Goal: Task Accomplishment & Management: Manage account settings

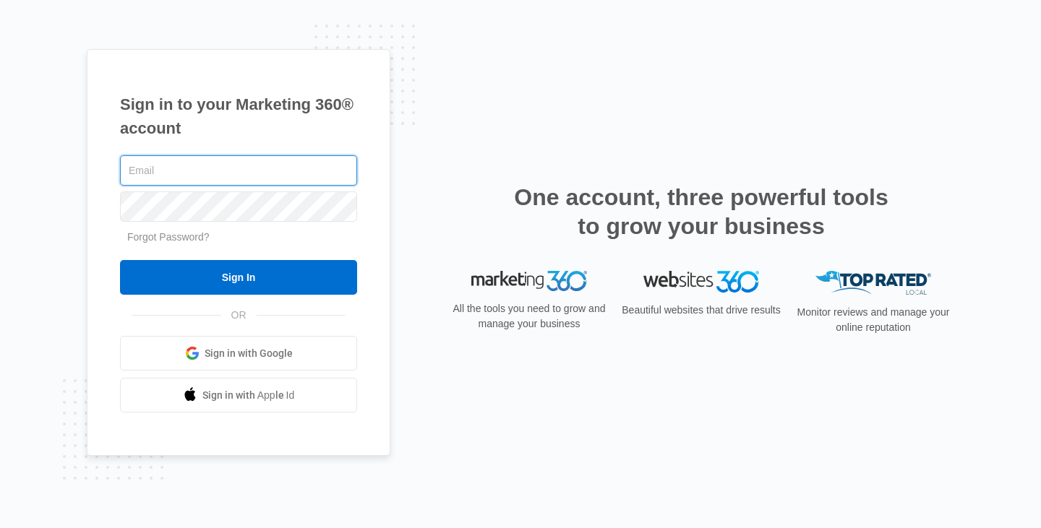
click at [299, 162] on input "text" at bounding box center [238, 170] width 237 height 30
click at [301, 171] on input "text" at bounding box center [238, 170] width 237 height 30
type input "[PERSON_NAME]"
drag, startPoint x: 957, startPoint y: 70, endPoint x: 947, endPoint y: 65, distance: 11.3
click at [947, 65] on div "Sign in to your Marketing 360® account Terry@TerryPlottel Forgot Password? Sign…" at bounding box center [520, 264] width 1041 height 528
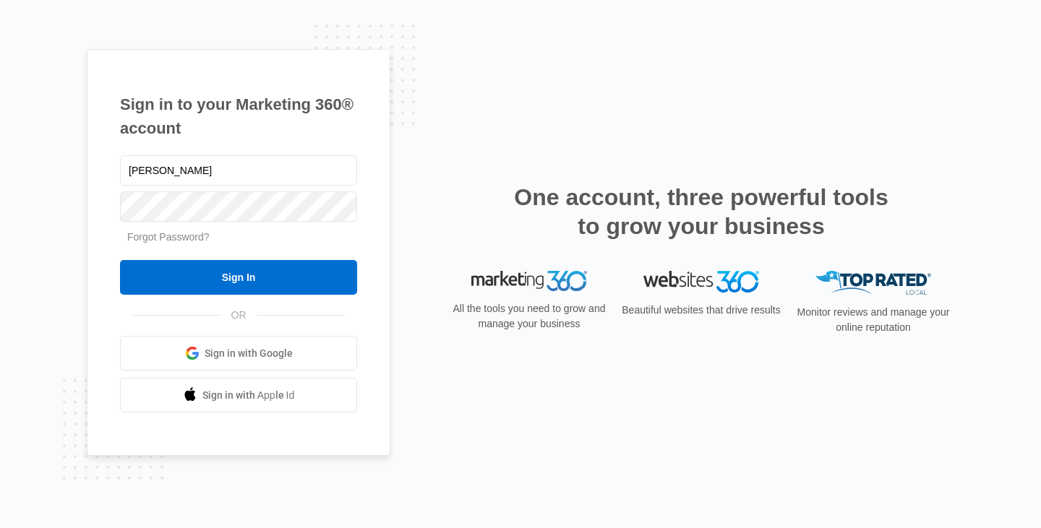
click at [194, 236] on link "Forgot Password?" at bounding box center [168, 237] width 82 height 12
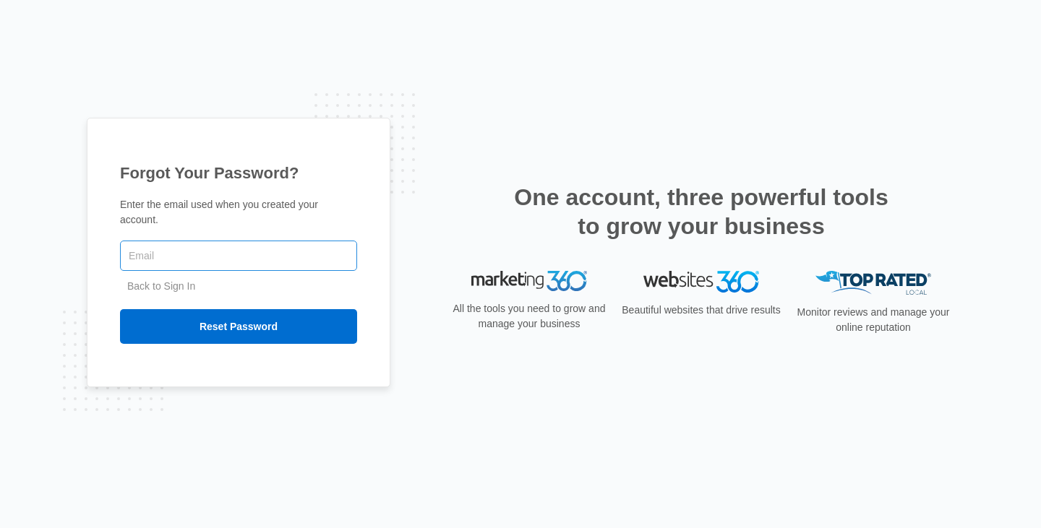
click at [311, 245] on input "text" at bounding box center [238, 256] width 237 height 30
type input "Terry@TerryPlottel.com"
click at [120, 309] on input "Reset Password" at bounding box center [238, 326] width 237 height 35
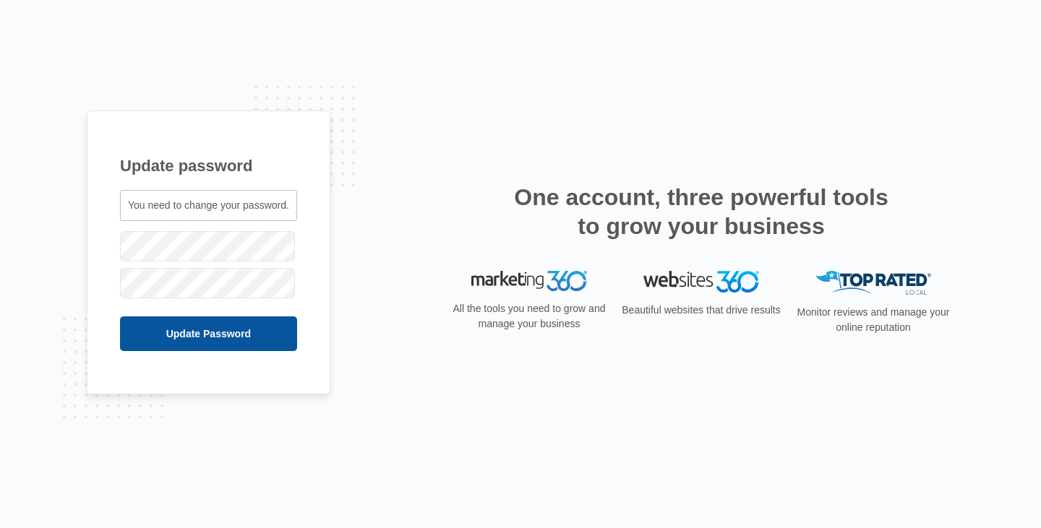
click at [205, 340] on input "Update Password" at bounding box center [208, 334] width 177 height 35
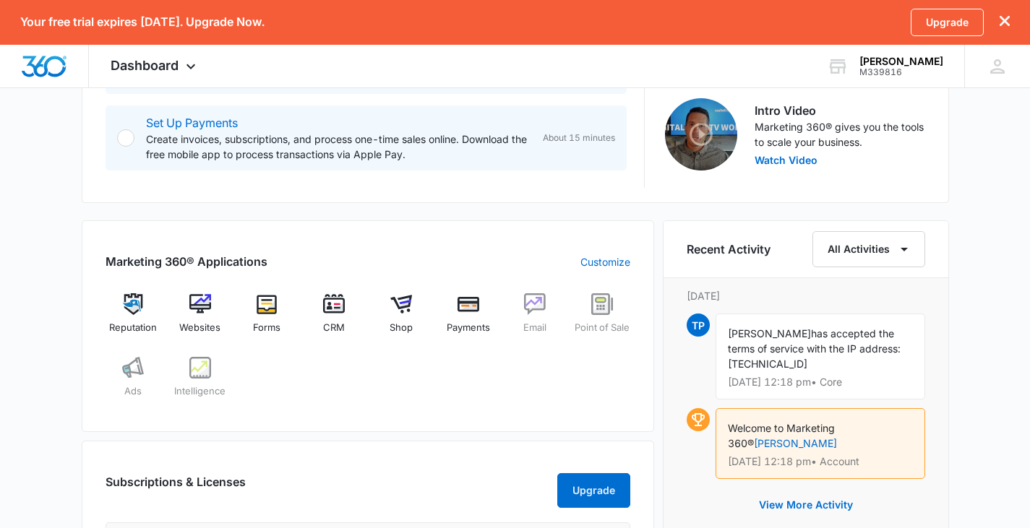
scroll to position [506, 0]
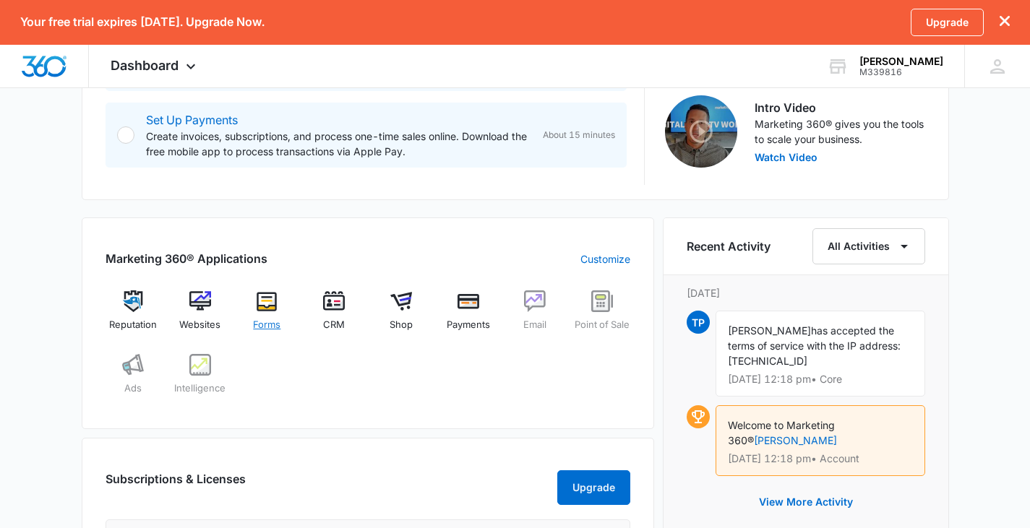
click at [269, 299] on img at bounding box center [267, 301] width 22 height 22
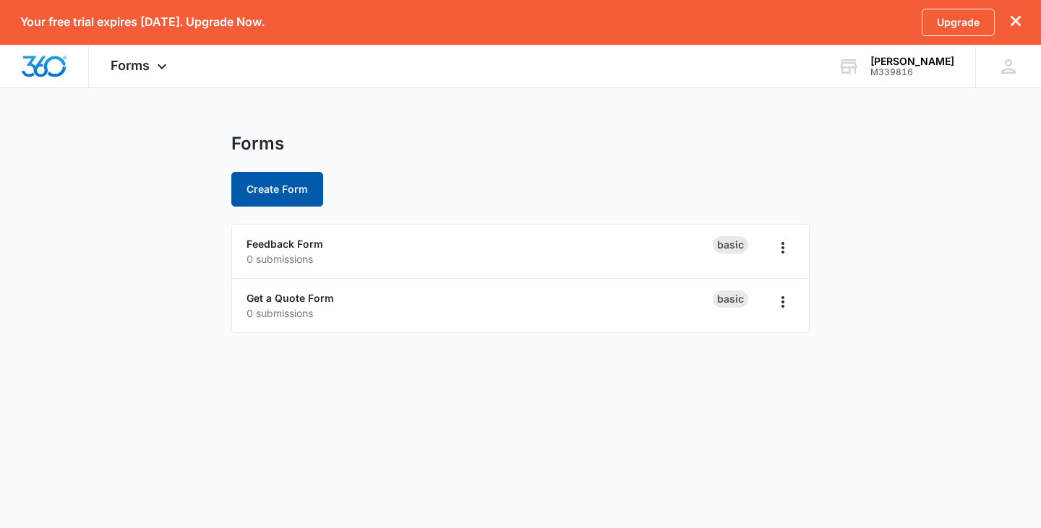
click at [288, 189] on button "Create Form" at bounding box center [277, 189] width 92 height 35
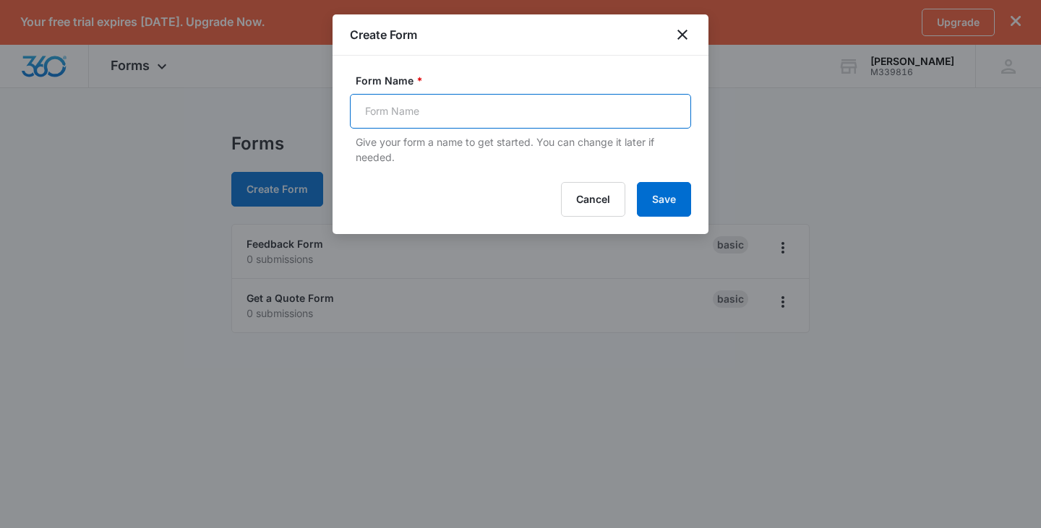
click at [383, 107] on input "Form Name *" at bounding box center [520, 111] width 341 height 35
click at [410, 110] on input "Linkedin ? Facebook" at bounding box center [520, 111] width 341 height 35
click at [486, 112] on input "Linkedin / Facebook" at bounding box center [520, 111] width 341 height 35
type input "Linkedin / Facebook Open House, Price Adjustment, New Listings"
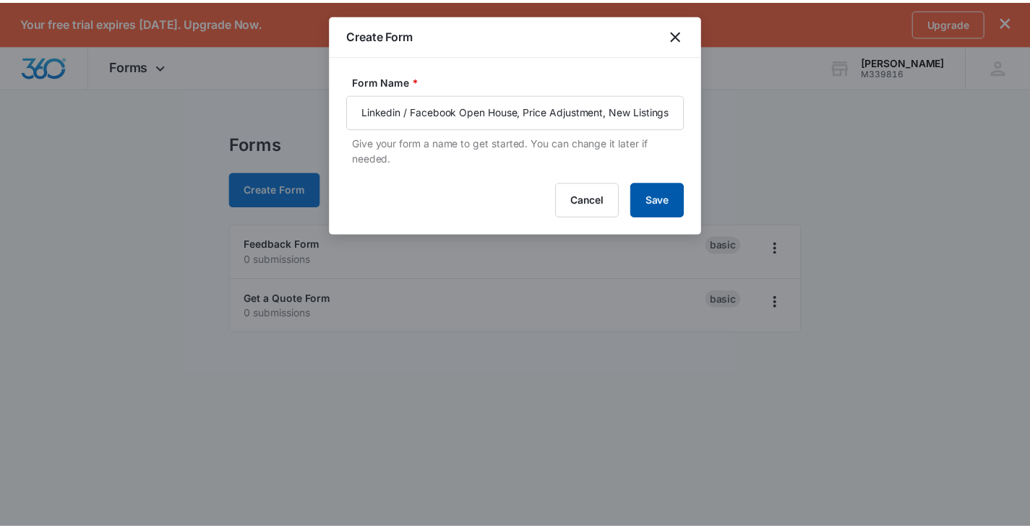
scroll to position [0, 0]
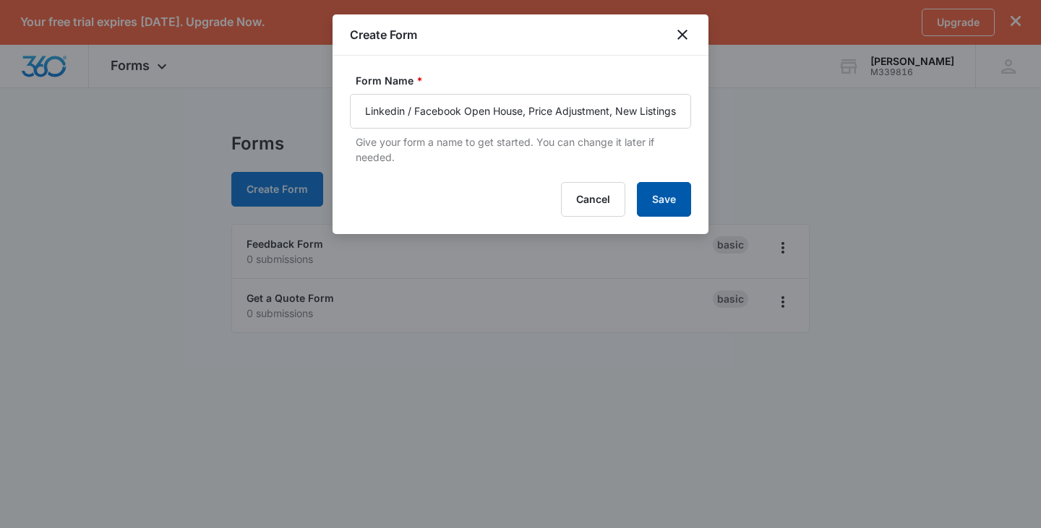
click at [670, 203] on button "Save" at bounding box center [664, 199] width 54 height 35
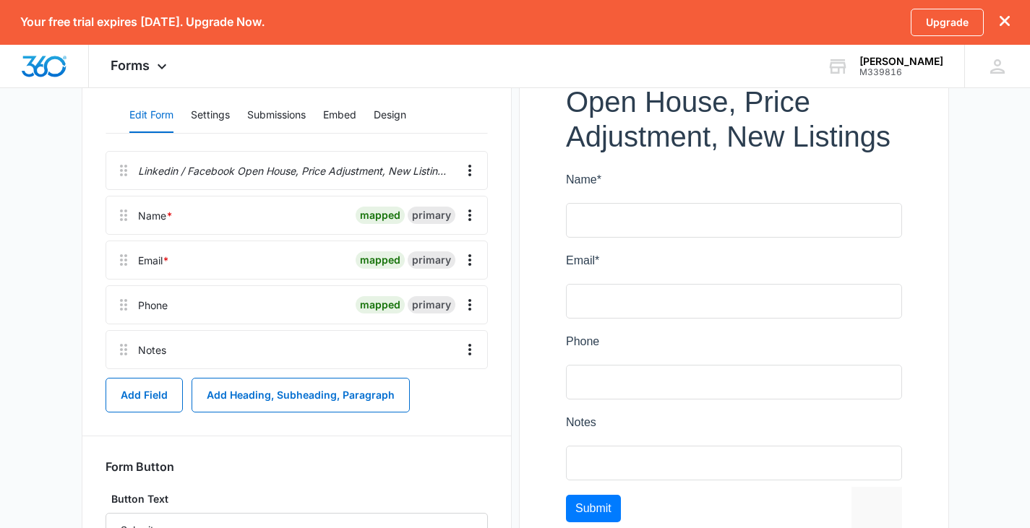
scroll to position [289, 0]
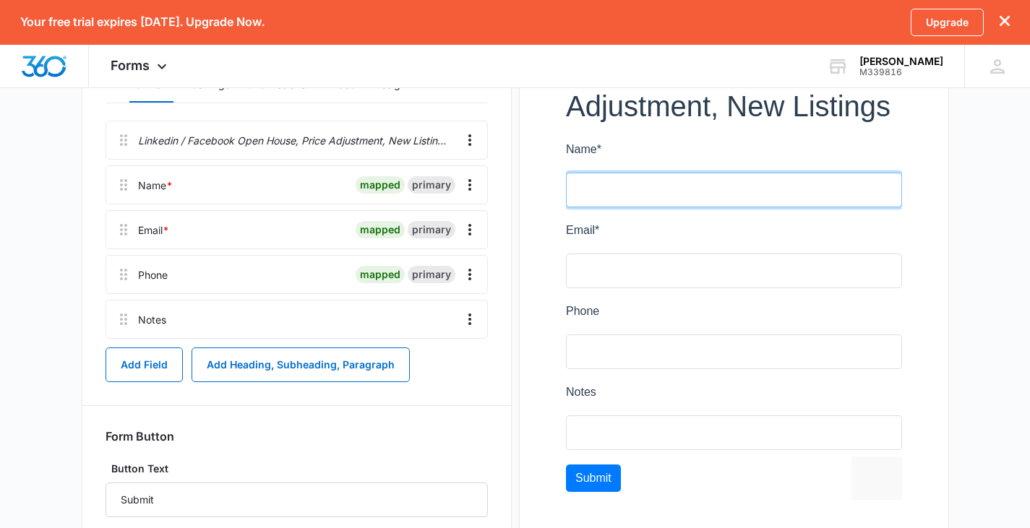
type input "Terry Plottel"
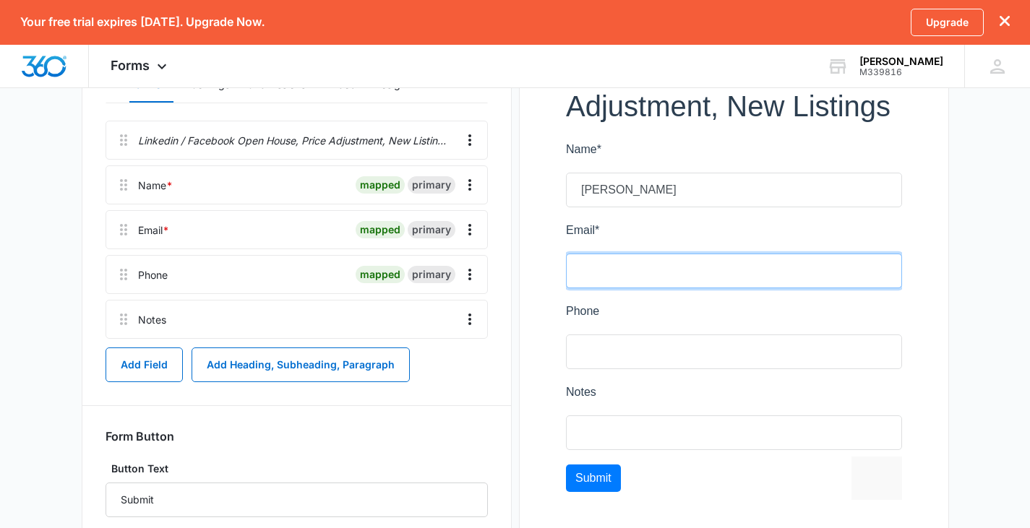
type input "Terry@TerryPlottel.com"
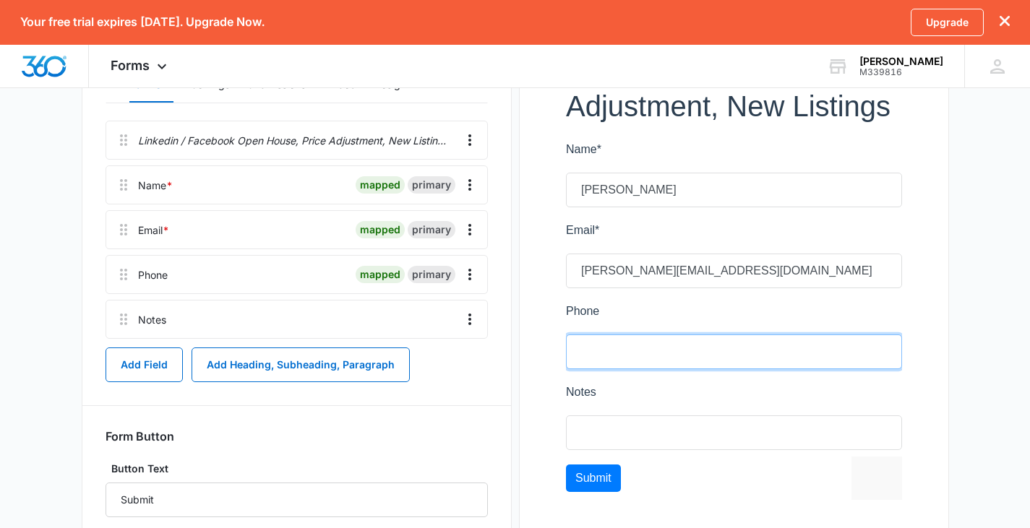
type input "6048890265"
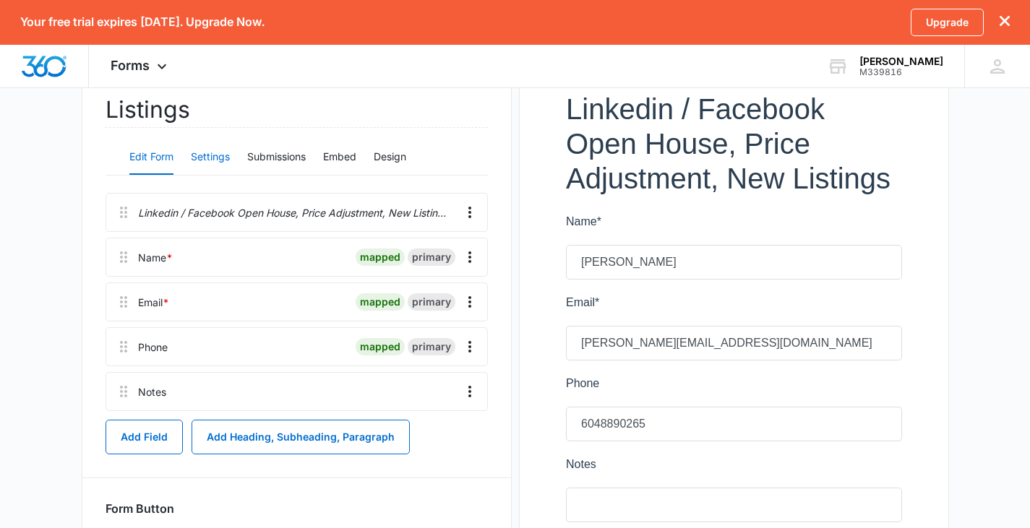
click at [223, 154] on button "Settings" at bounding box center [210, 157] width 39 height 35
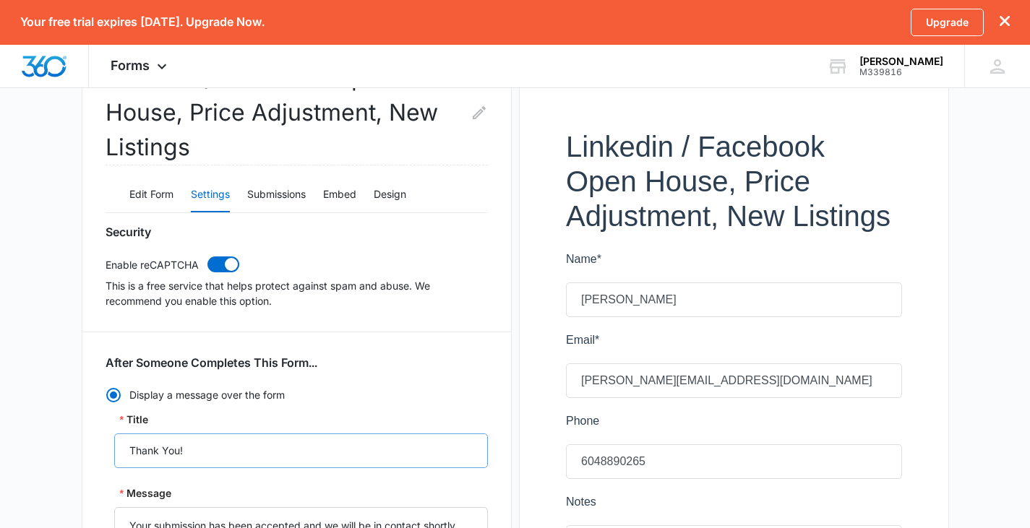
scroll to position [145, 0]
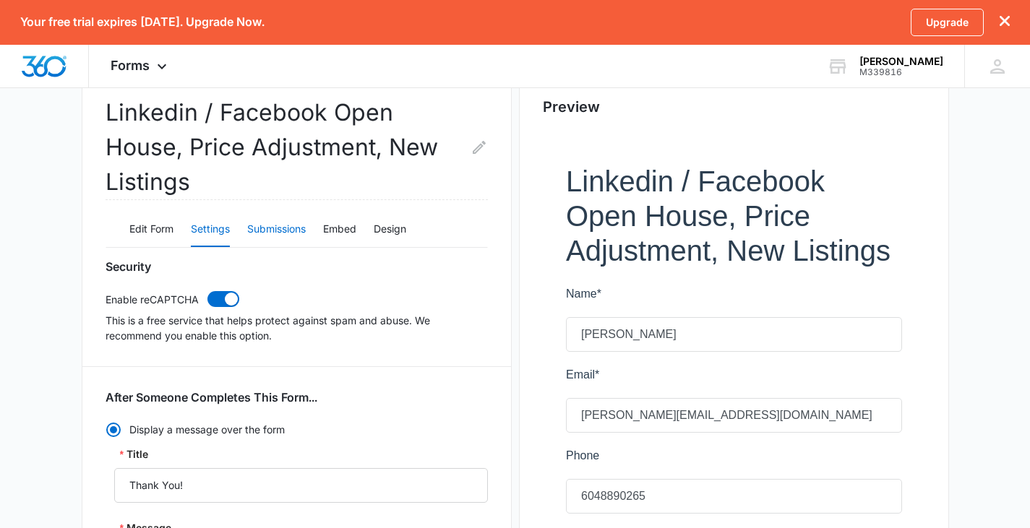
click at [277, 225] on button "Submissions" at bounding box center [276, 229] width 59 height 35
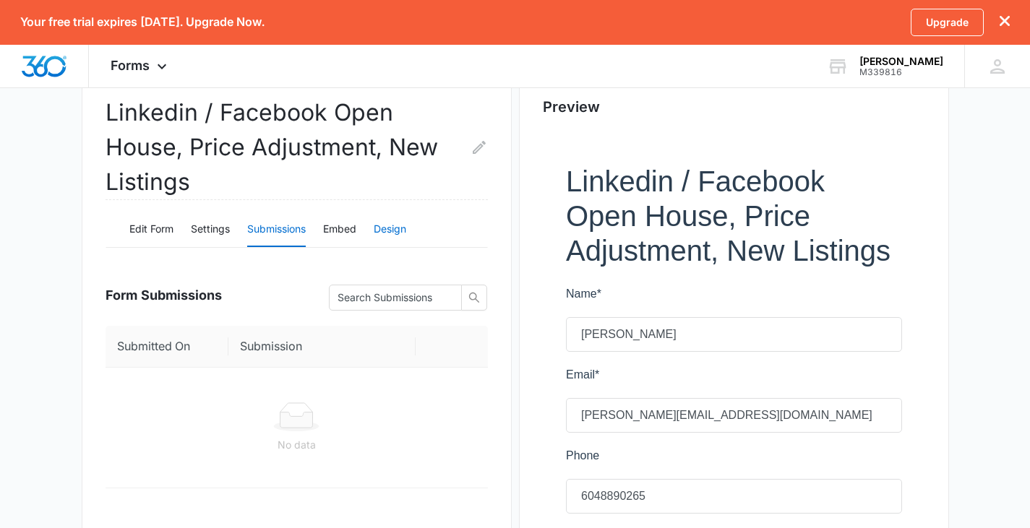
click at [397, 228] on button "Design" at bounding box center [390, 229] width 33 height 35
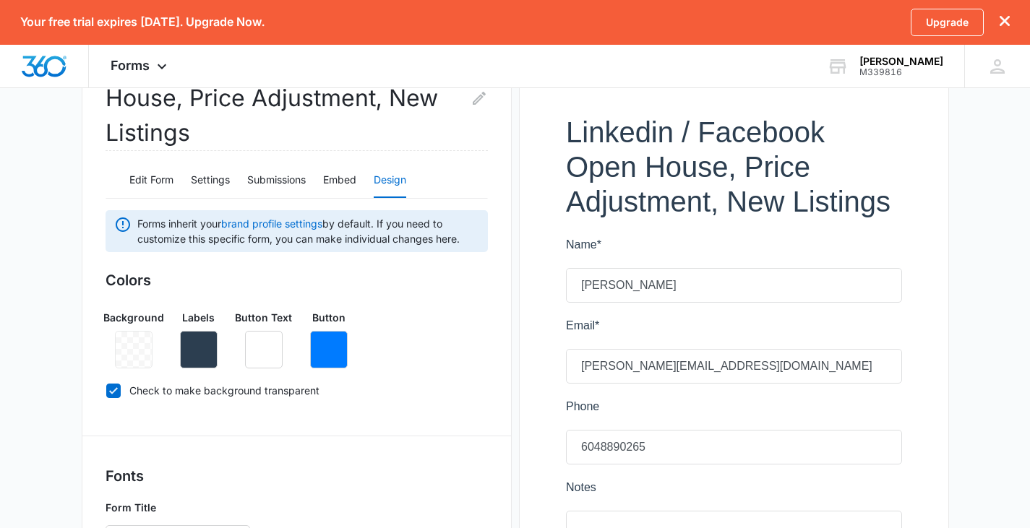
scroll to position [193, 0]
click at [276, 224] on link "brand profile settings" at bounding box center [271, 224] width 101 height 12
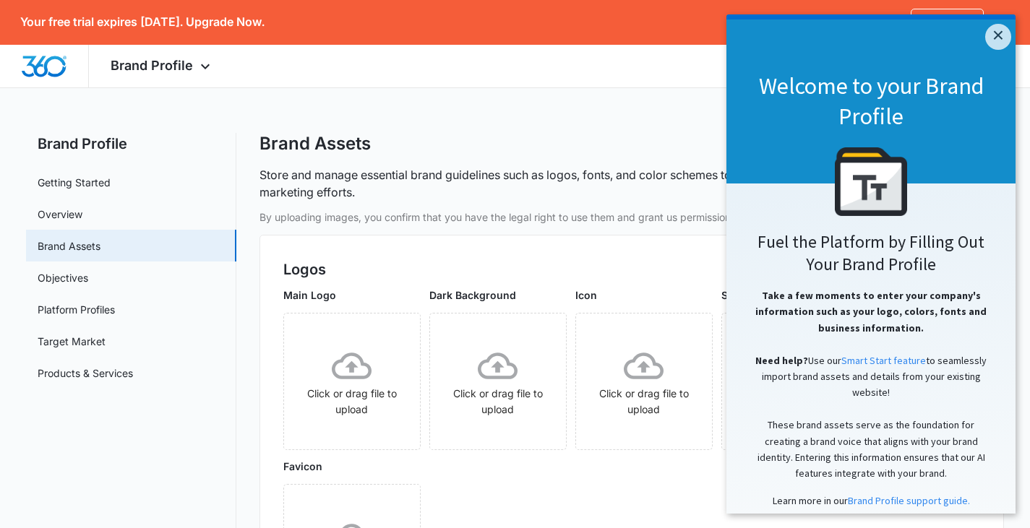
scroll to position [145, 0]
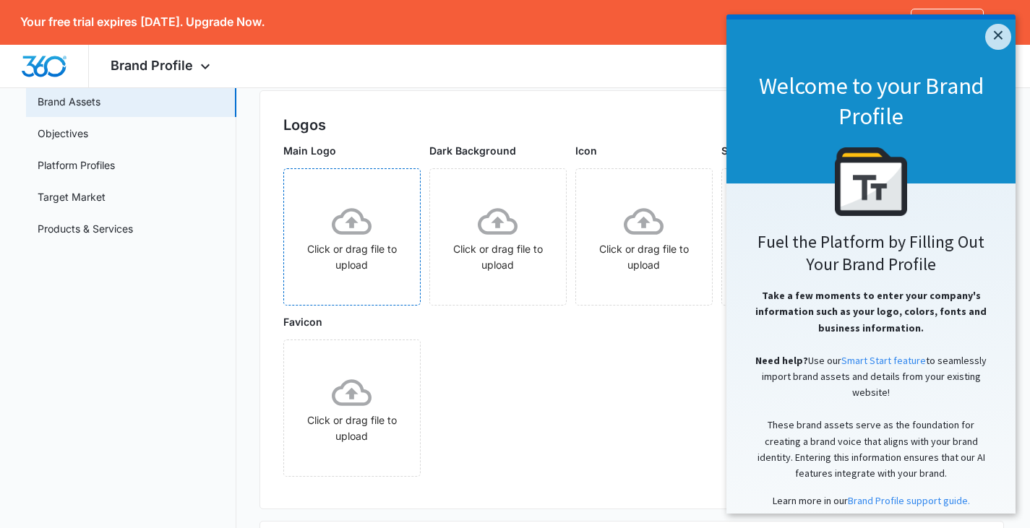
click at [353, 220] on icon at bounding box center [352, 221] width 40 height 27
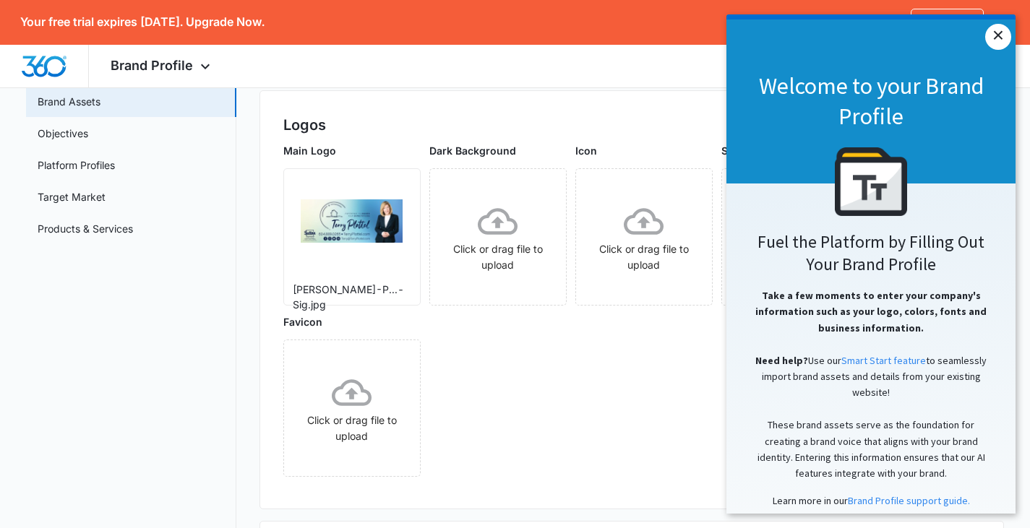
click at [995, 40] on link "×" at bounding box center [998, 37] width 26 height 26
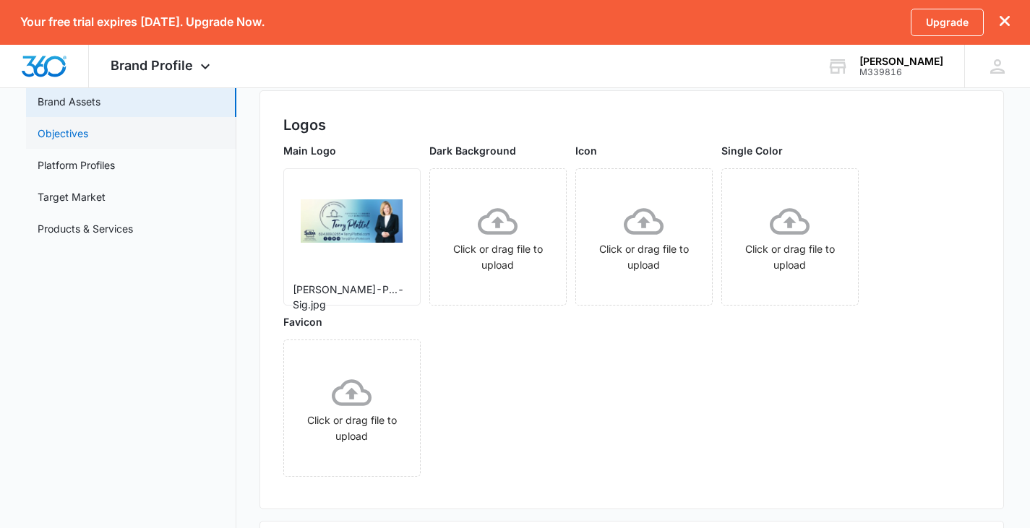
click at [88, 132] on link "Objectives" at bounding box center [63, 133] width 51 height 15
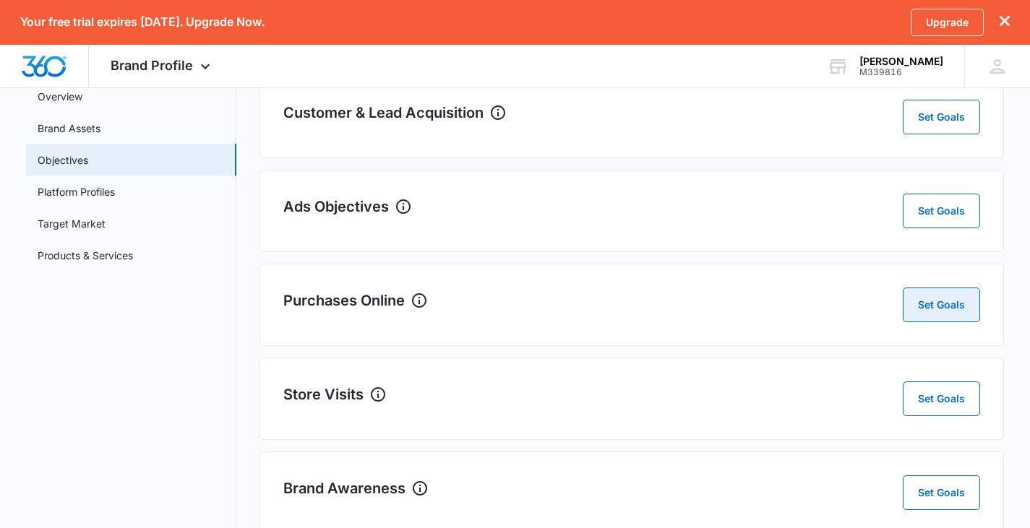
scroll to position [152, 0]
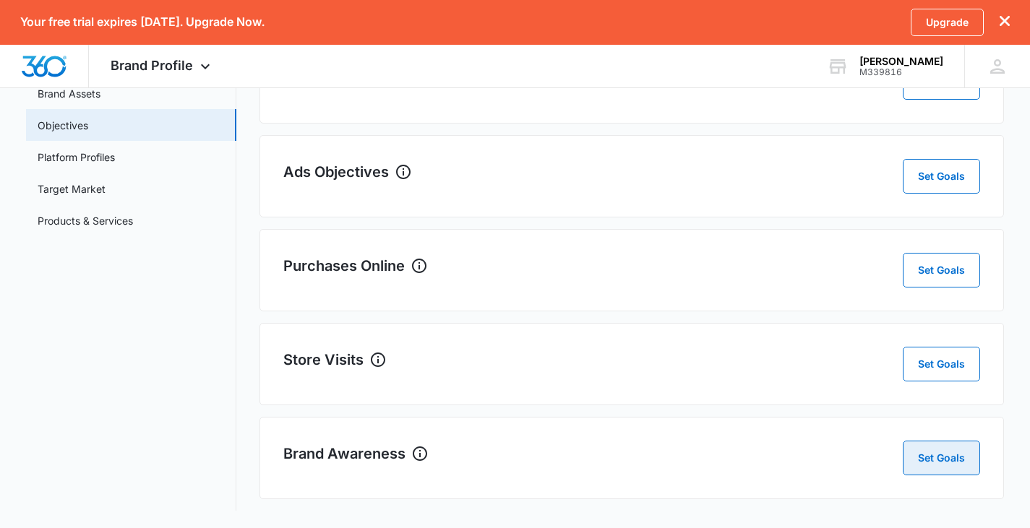
click at [954, 446] on button "Set Goals" at bounding box center [941, 458] width 77 height 35
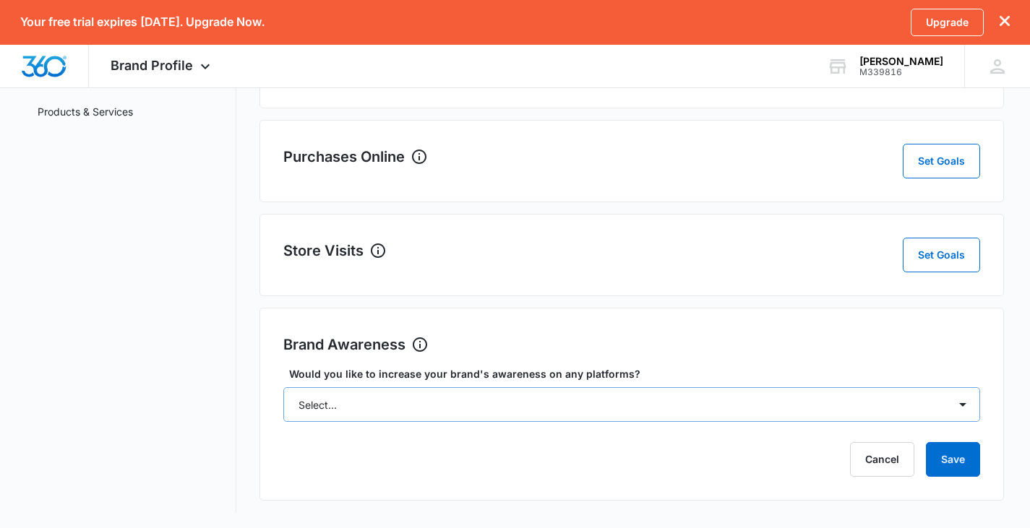
scroll to position [263, 0]
click at [965, 402] on select "Select... Yes No" at bounding box center [631, 403] width 697 height 35
click at [772, 380] on div "Would you like to increase your brand's awareness on any platforms? Select... Y…" at bounding box center [631, 393] width 697 height 56
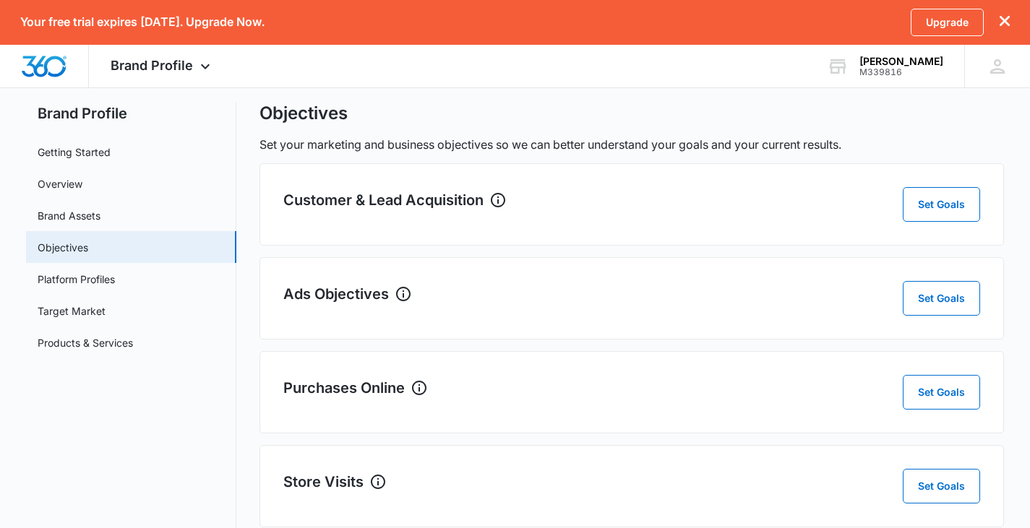
scroll to position [0, 0]
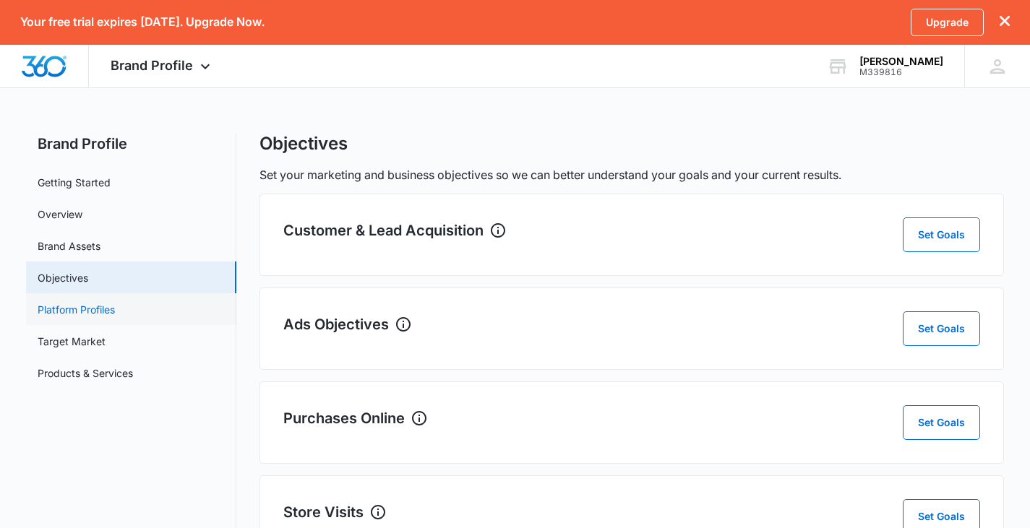
click at [115, 309] on link "Platform Profiles" at bounding box center [76, 309] width 77 height 15
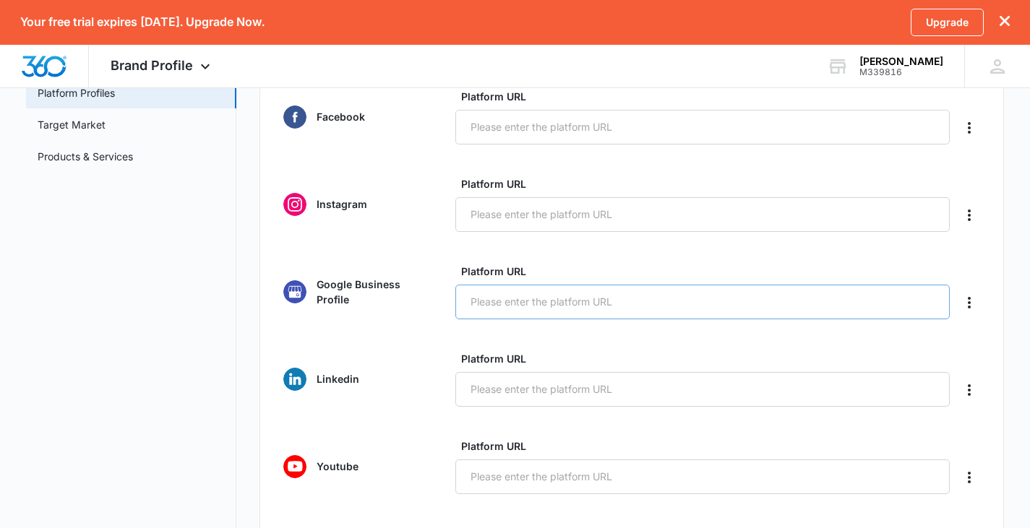
scroll to position [289, 0]
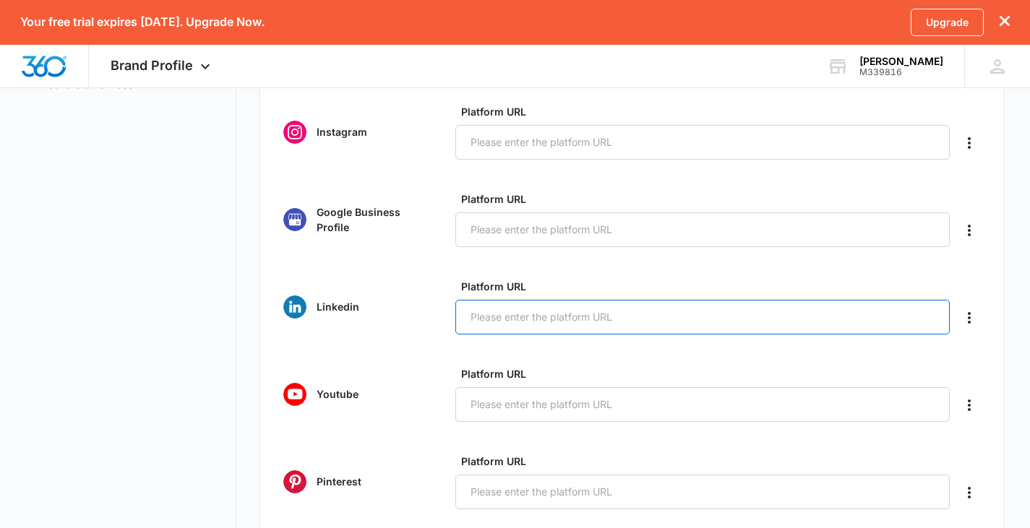
click at [487, 315] on input "Platform URL" at bounding box center [702, 317] width 495 height 35
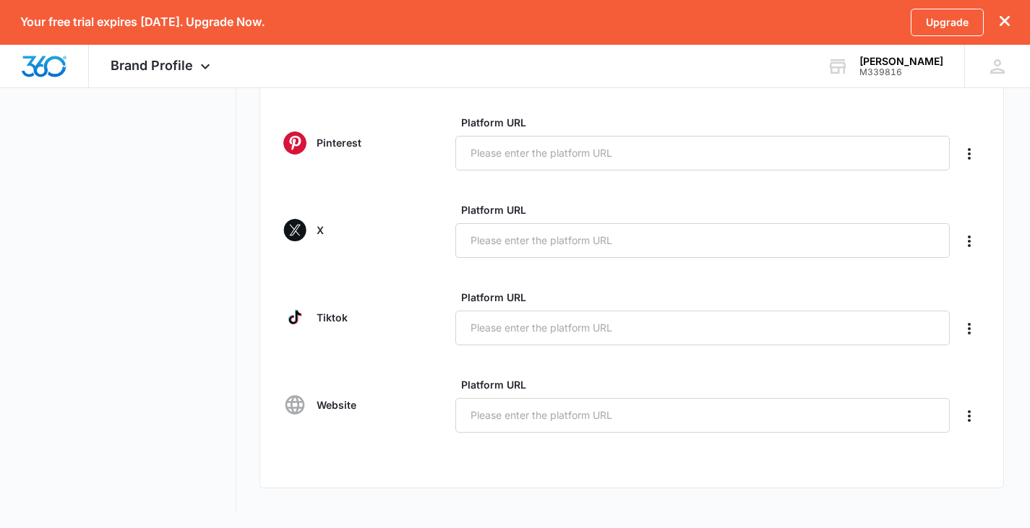
scroll to position [629, 0]
click at [489, 412] on input "Platform URL" at bounding box center [702, 414] width 495 height 35
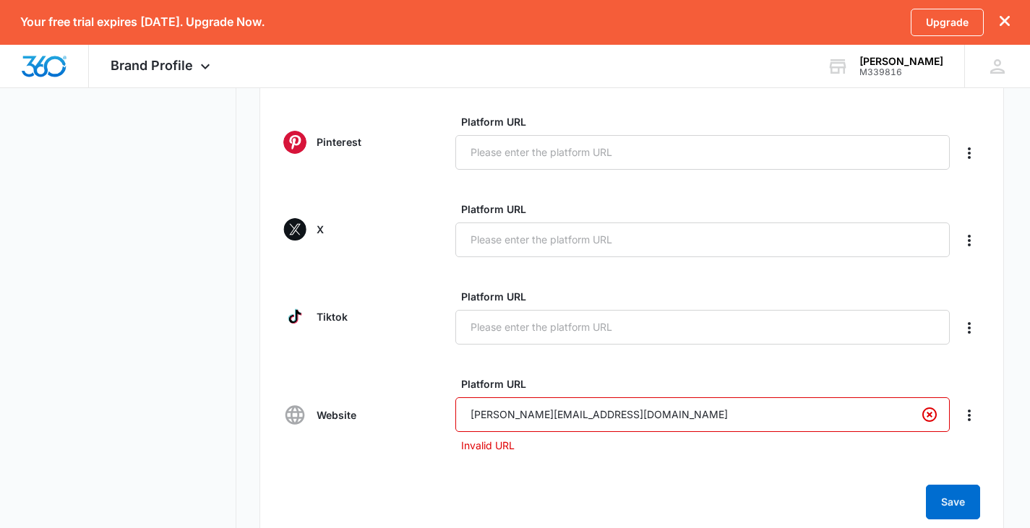
drag, startPoint x: 642, startPoint y: 467, endPoint x: 644, endPoint y: 478, distance: 11.7
click at [644, 476] on form "Facebook Platform URL Instagram Platform URL Google Business Profile Platform U…" at bounding box center [631, 98] width 697 height 843
click at [848, 457] on form "Facebook Platform URL Instagram Platform URL Google Business Profile Platform U…" at bounding box center [631, 98] width 697 height 843
click at [946, 501] on button "Save" at bounding box center [953, 502] width 54 height 35
click at [950, 499] on button "Save" at bounding box center [953, 502] width 54 height 35
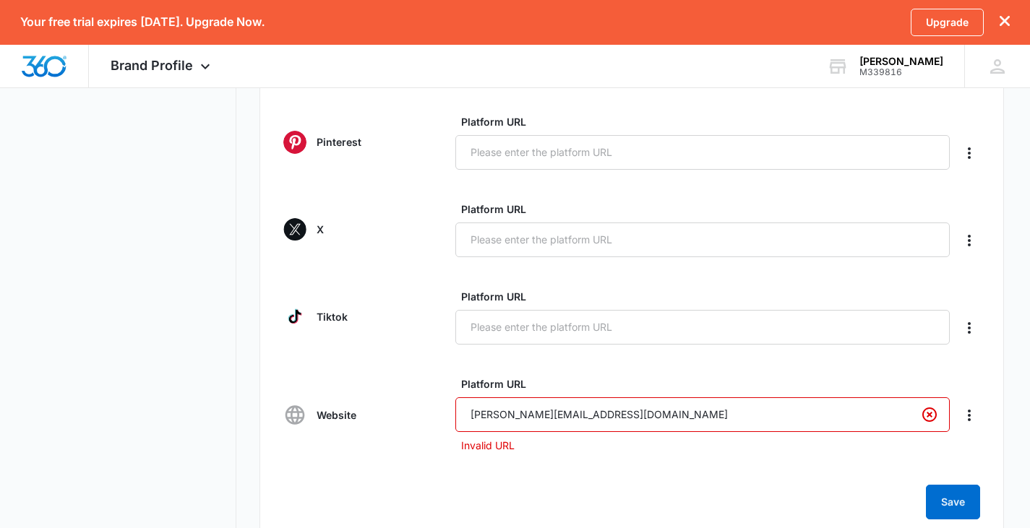
click at [634, 427] on input "Terry@TerryPlottel.com" at bounding box center [702, 414] width 495 height 35
type input "T"
type input "t"
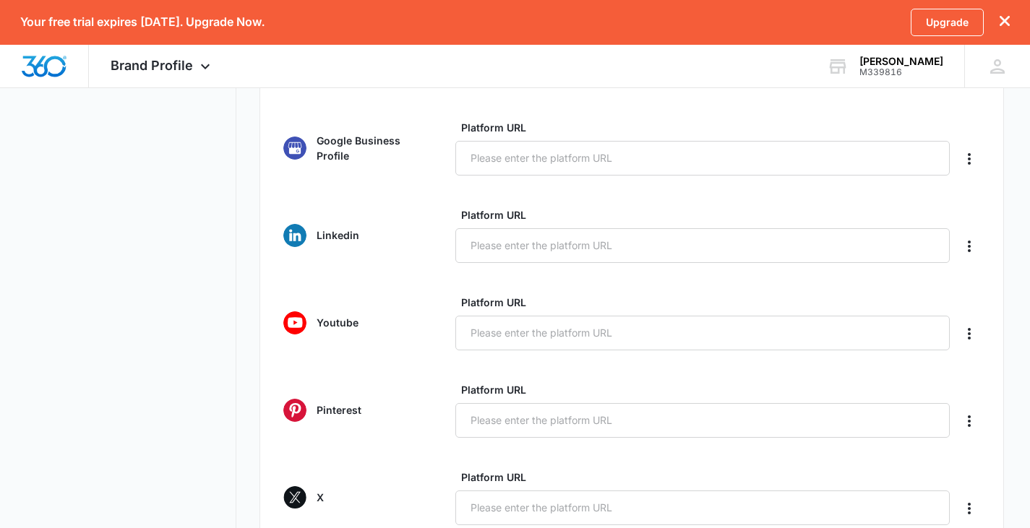
scroll to position [340, 0]
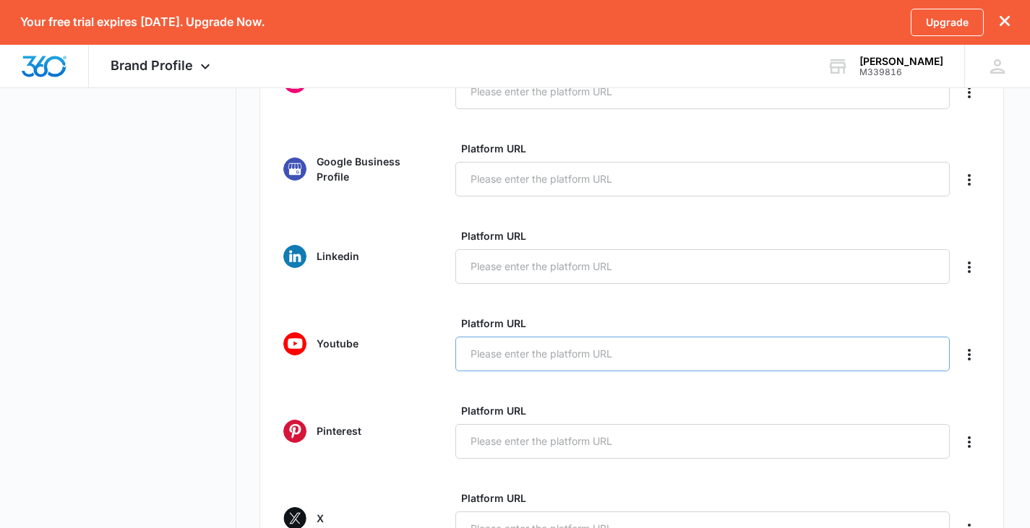
type input "TerryPlottel.com"
click at [503, 354] on input "Platform URL" at bounding box center [702, 354] width 495 height 35
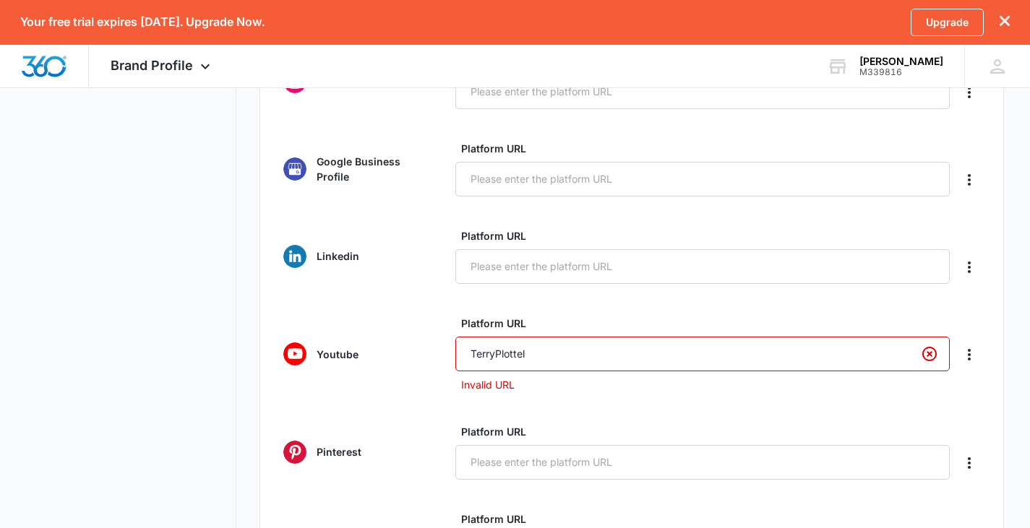
click at [569, 393] on form "Facebook Platform URL Instagram Platform URL Google Business Profile Platform U…" at bounding box center [631, 387] width 697 height 843
click at [536, 350] on input "TerryPlottel" at bounding box center [702, 354] width 495 height 35
type input "T"
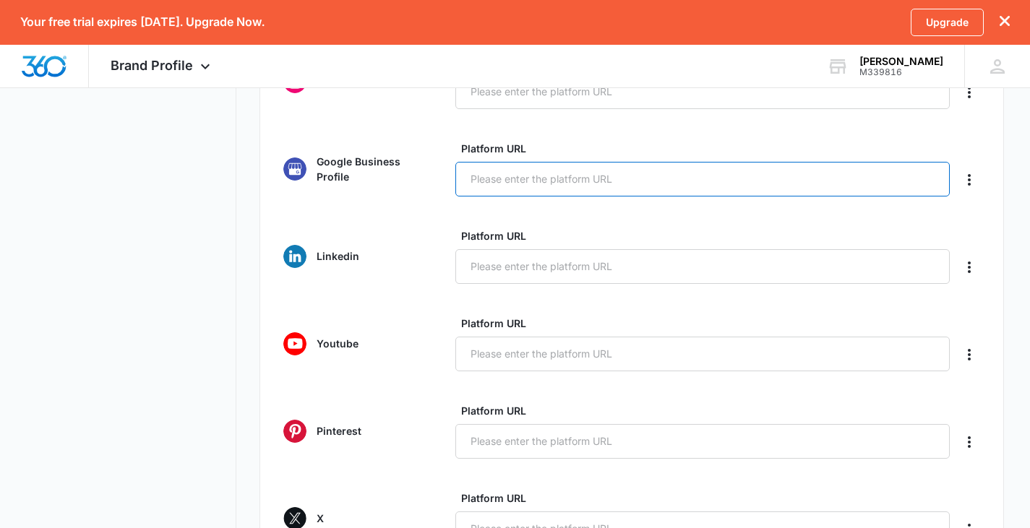
click at [495, 180] on input "Platform URL" at bounding box center [702, 179] width 495 height 35
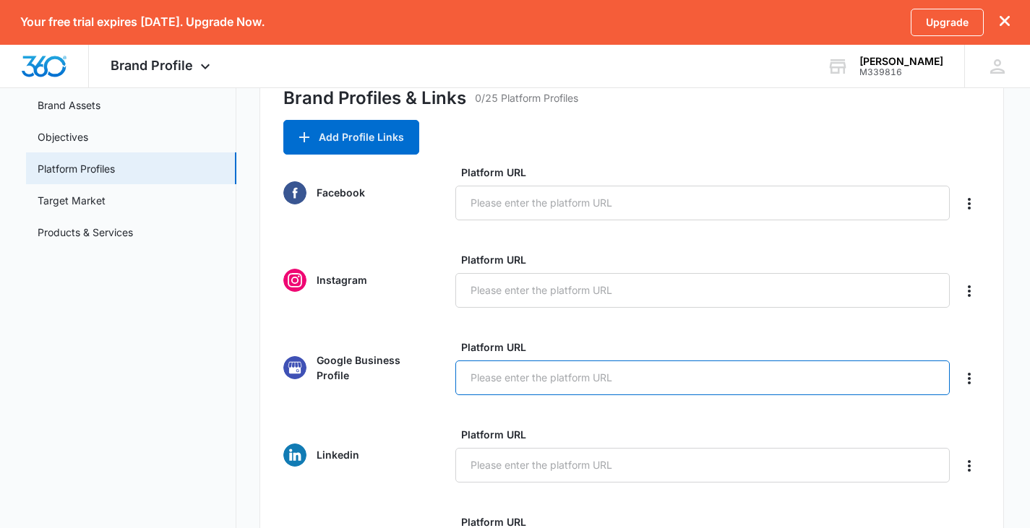
scroll to position [123, 0]
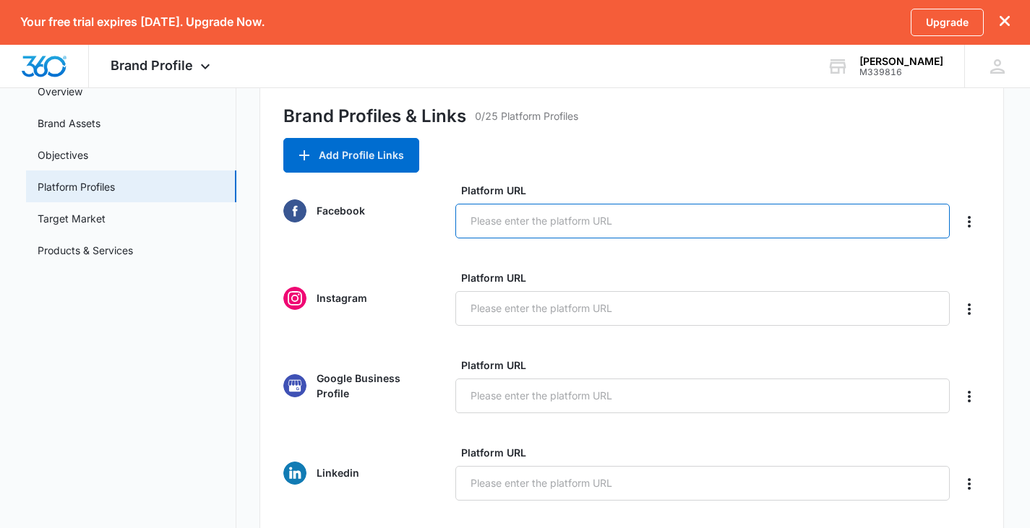
click at [554, 226] on input "Platform URL" at bounding box center [702, 221] width 495 height 35
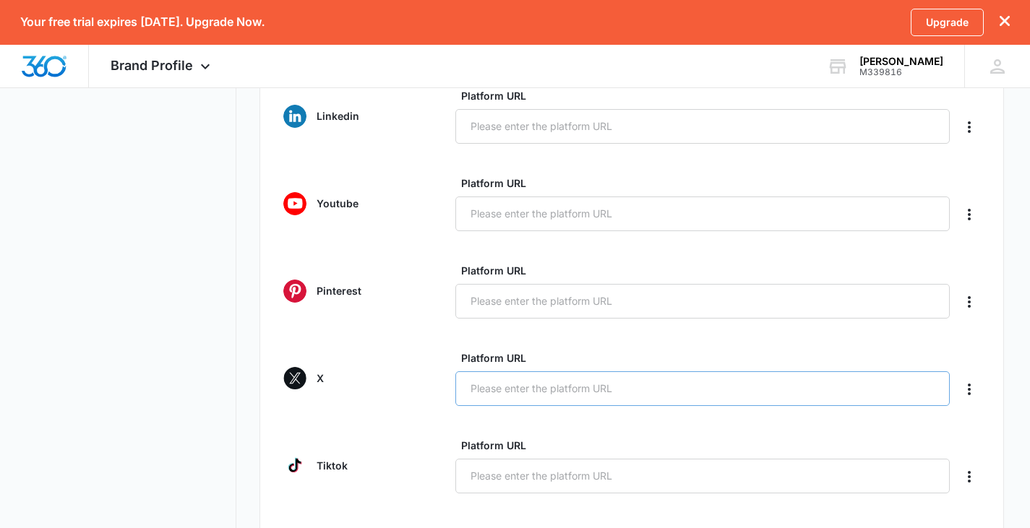
scroll to position [663, 0]
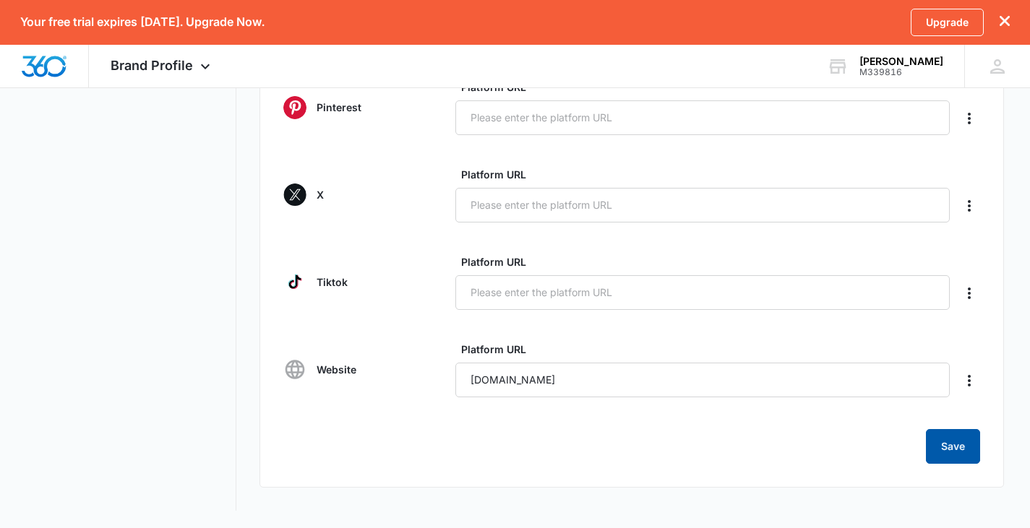
click at [948, 449] on button "Save" at bounding box center [953, 446] width 54 height 35
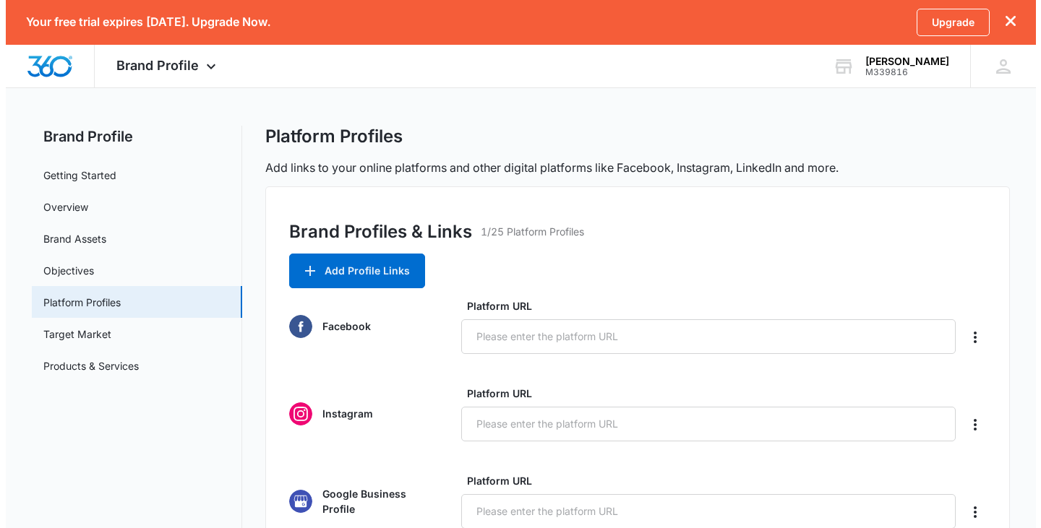
scroll to position [0, 0]
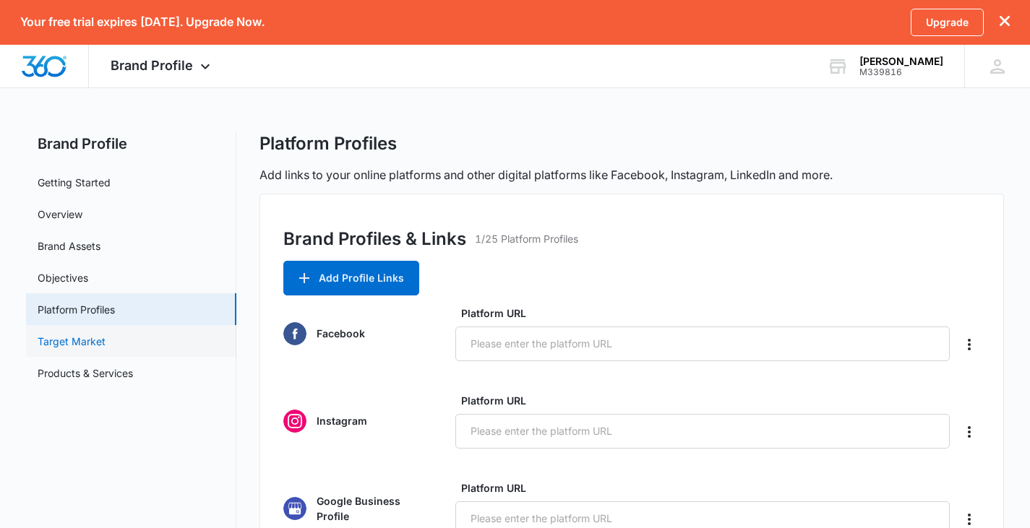
click at [106, 340] on link "Target Market" at bounding box center [72, 341] width 68 height 15
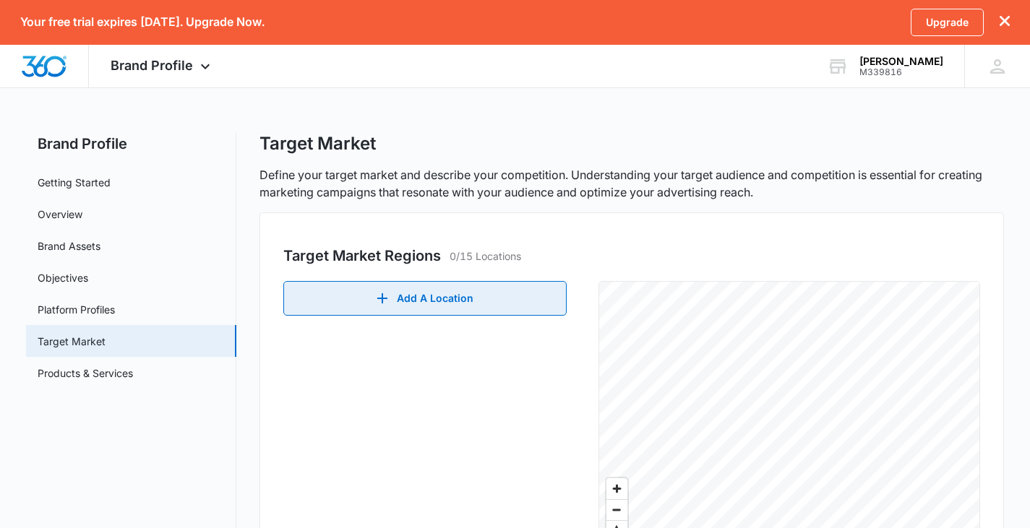
click at [462, 298] on button "Add A Location" at bounding box center [424, 298] width 283 height 35
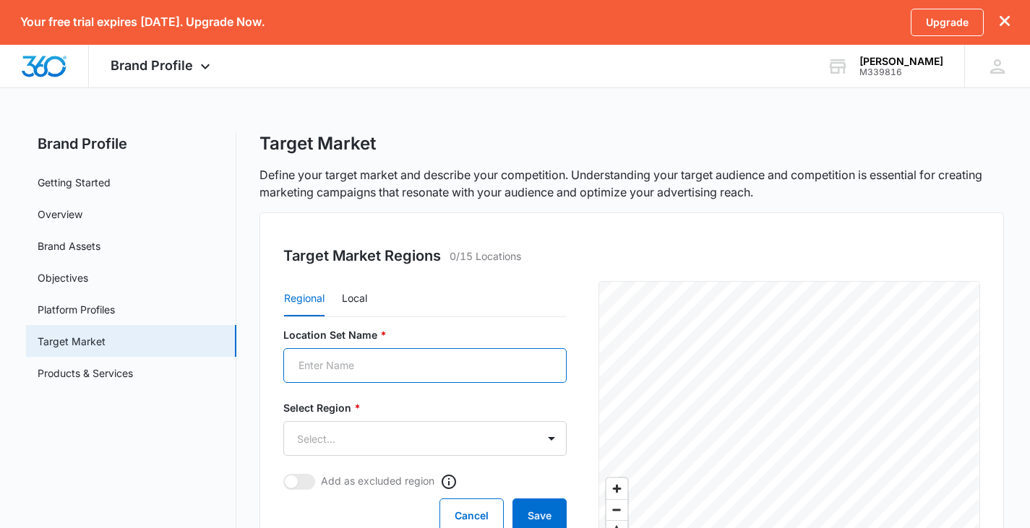
click at [386, 366] on input "Location Set Name *" at bounding box center [424, 365] width 283 height 35
type input "T"
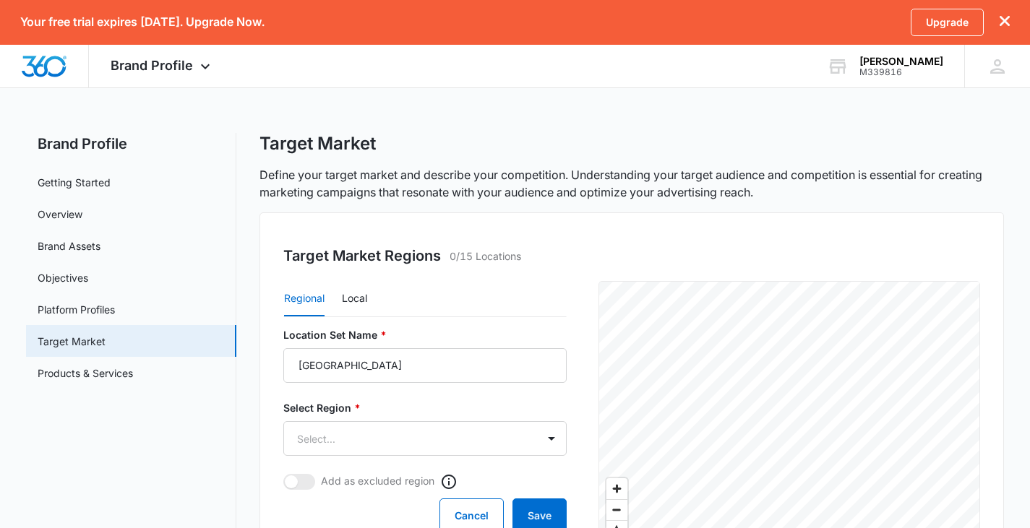
click at [456, 398] on form "Location Set Name * Vancouver Select Region * Select... Add as excluded region …" at bounding box center [424, 430] width 283 height 206
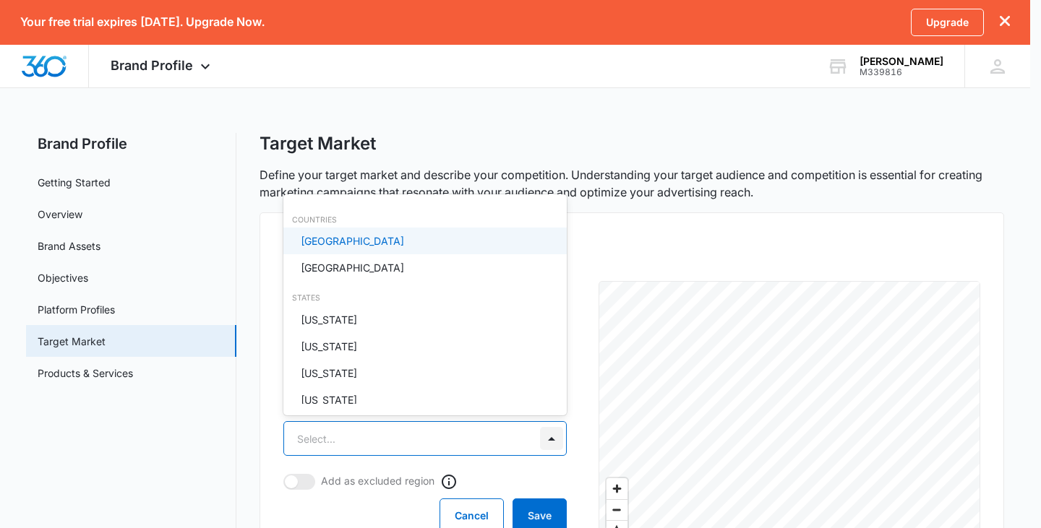
click at [551, 438] on body "Your free trial expires in 12 days. Upgrade Now. Upgrade Brand Profile Apps Rep…" at bounding box center [520, 264] width 1041 height 528
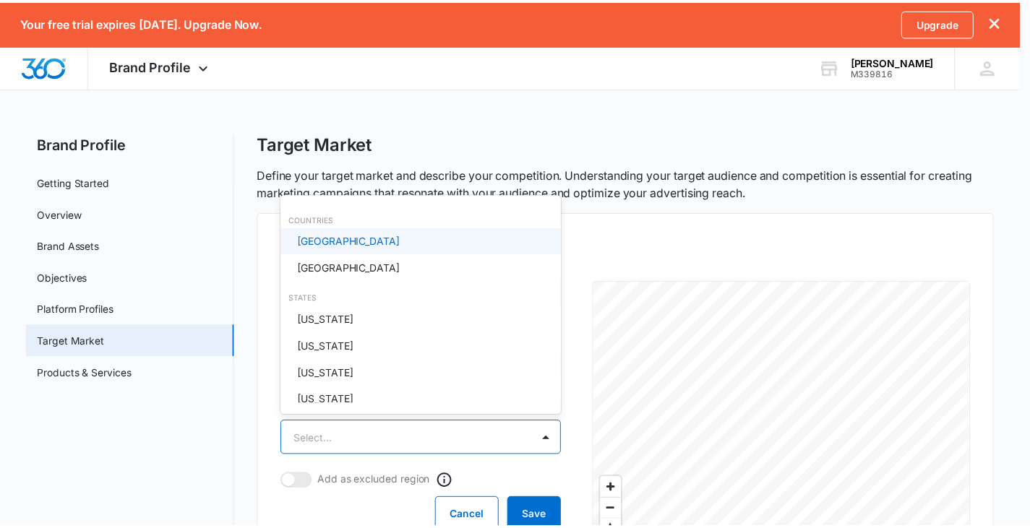
scroll to position [18, 0]
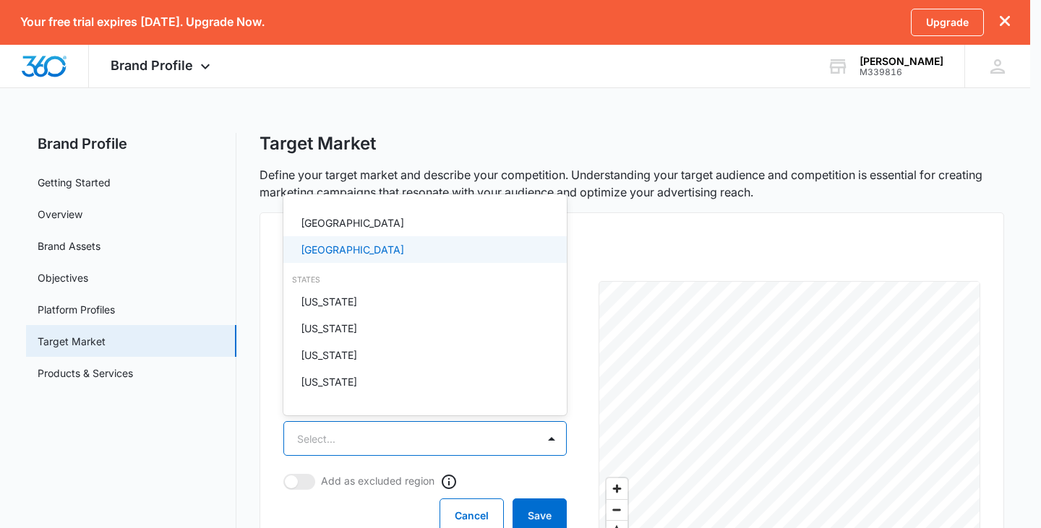
click at [403, 246] on div "Canada" at bounding box center [424, 249] width 246 height 15
drag, startPoint x: 559, startPoint y: 470, endPoint x: 570, endPoint y: 475, distance: 12.6
click at [570, 475] on div at bounding box center [520, 264] width 1041 height 528
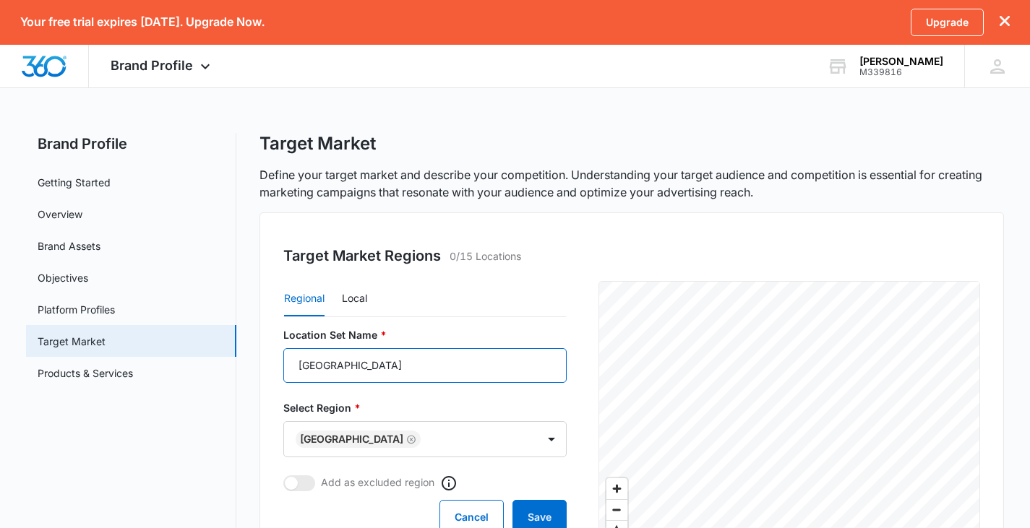
click at [397, 361] on input "Vancouver" at bounding box center [424, 365] width 283 height 35
click at [388, 363] on input "Vancouver" at bounding box center [424, 365] width 283 height 35
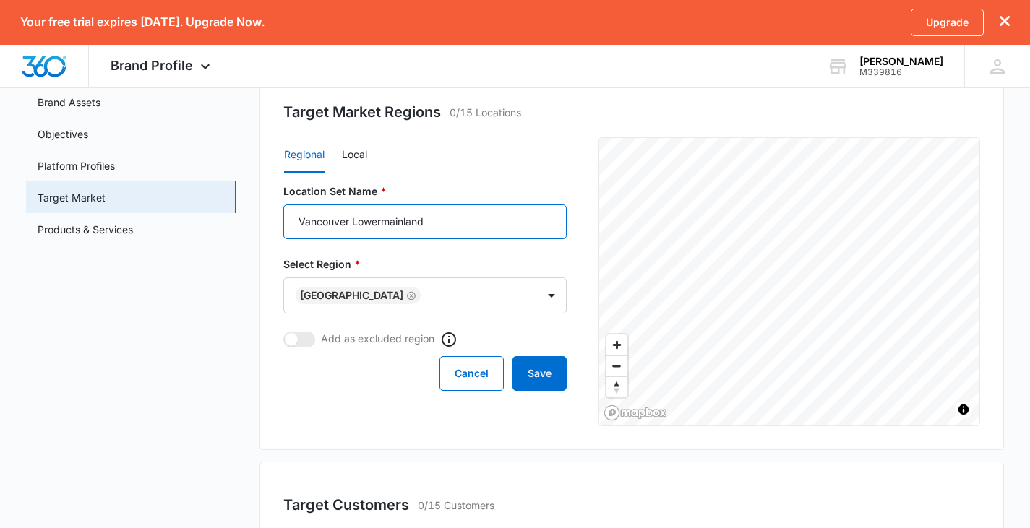
scroll to position [145, 0]
type input "Vancouver Lowermainland"
click at [556, 377] on button "Save" at bounding box center [539, 373] width 54 height 35
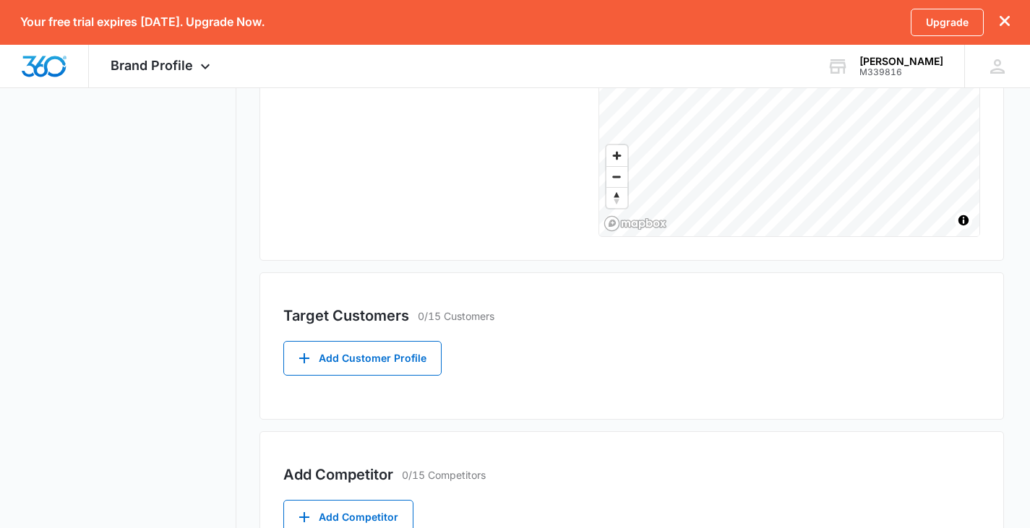
scroll to position [361, 0]
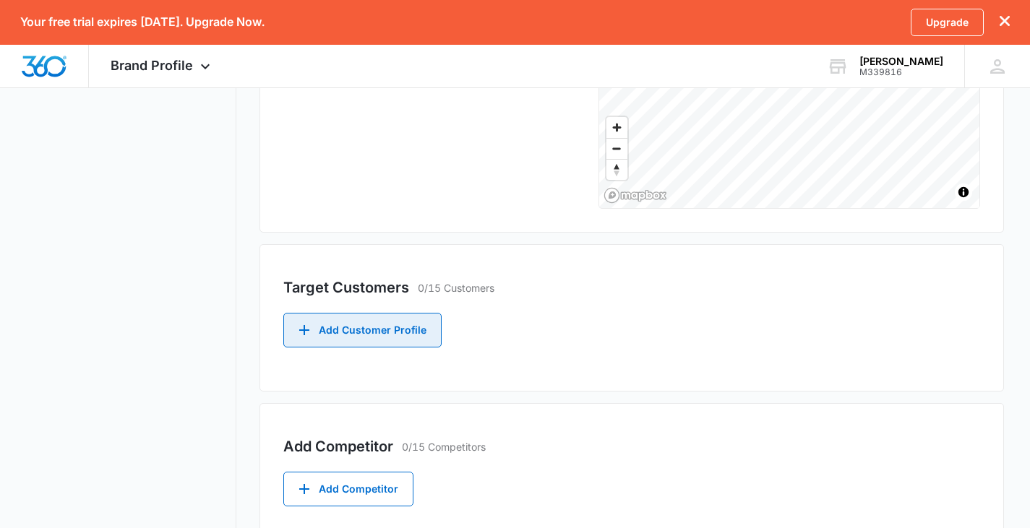
click at [346, 330] on button "Add Customer Profile" at bounding box center [362, 330] width 158 height 35
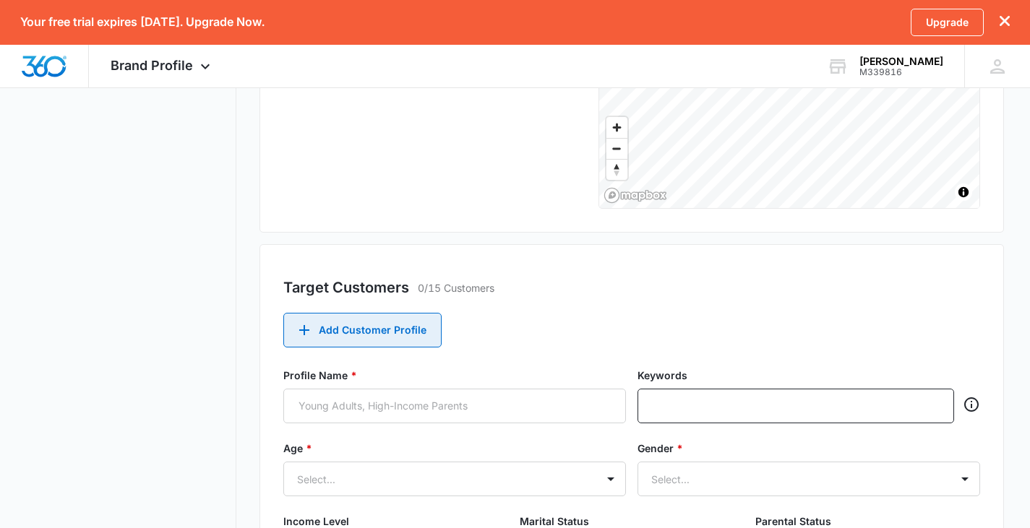
scroll to position [434, 0]
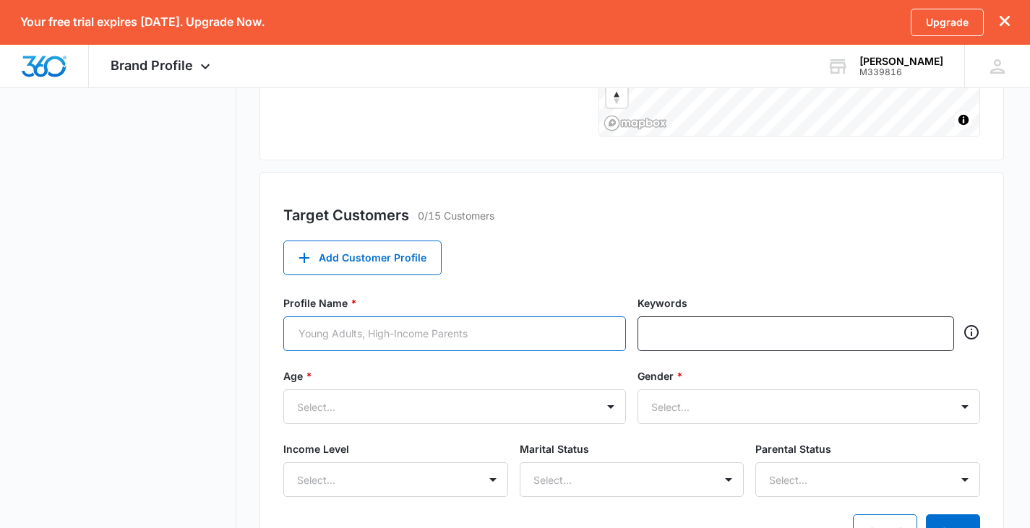
click at [495, 338] on input "Profile Name *" at bounding box center [454, 334] width 343 height 35
type input "young adult, high"
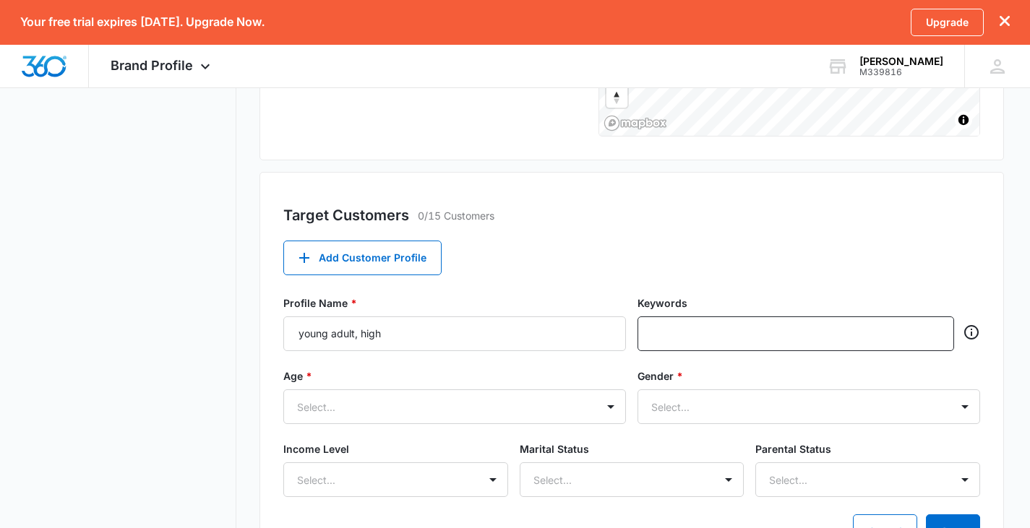
click at [753, 233] on div "Target Customers 0/15 Customers Add Customer Profile Profile Name * young adult…" at bounding box center [631, 381] width 745 height 418
